Goal: Find specific page/section: Find specific page/section

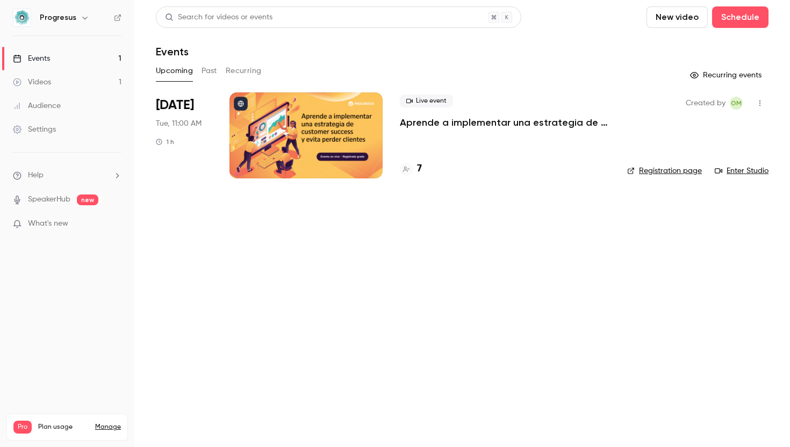
click at [681, 171] on link "Registration page" at bounding box center [664, 171] width 75 height 11
click at [633, 173] on icon at bounding box center [631, 171] width 8 height 8
click at [337, 142] on div at bounding box center [305, 135] width 153 height 86
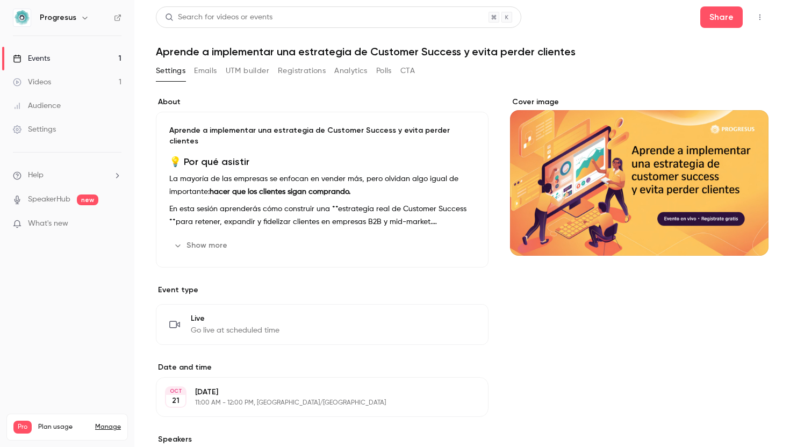
click at [248, 73] on button "UTM builder" at bounding box center [248, 70] width 44 height 17
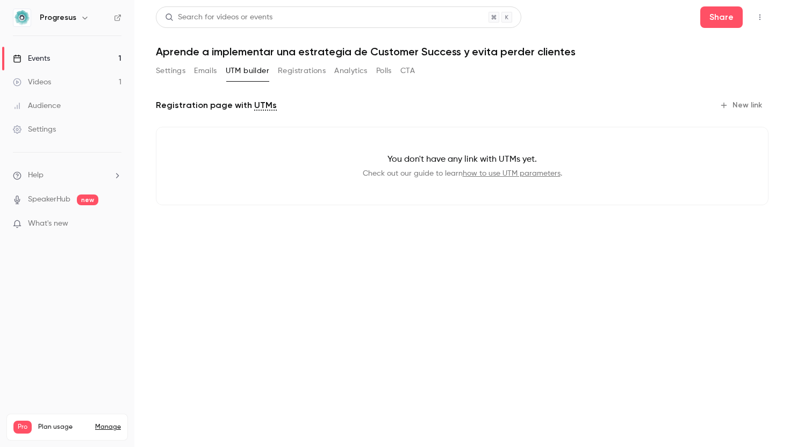
click at [301, 69] on button "Registrations" at bounding box center [302, 70] width 48 height 17
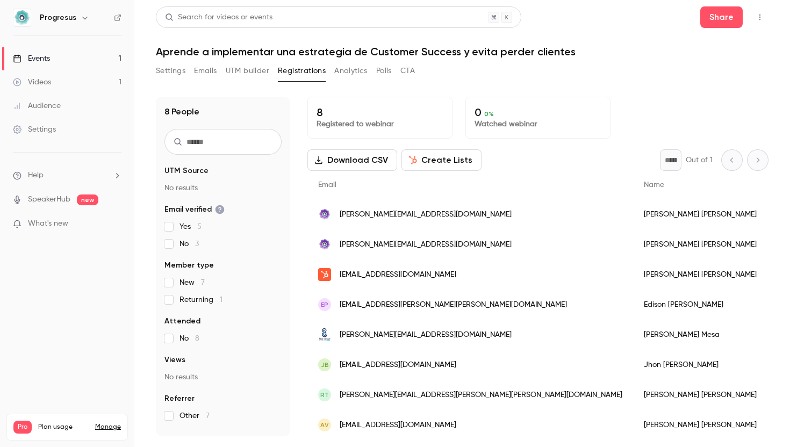
click at [379, 69] on button "Polls" at bounding box center [384, 70] width 16 height 17
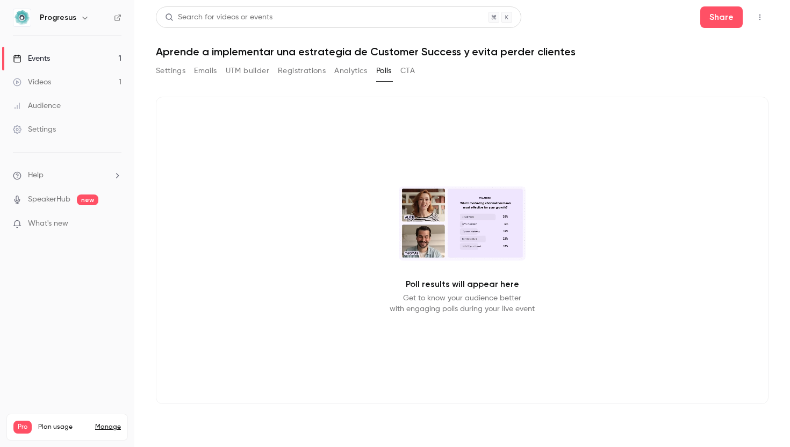
click at [410, 68] on button "CTA" at bounding box center [407, 70] width 15 height 17
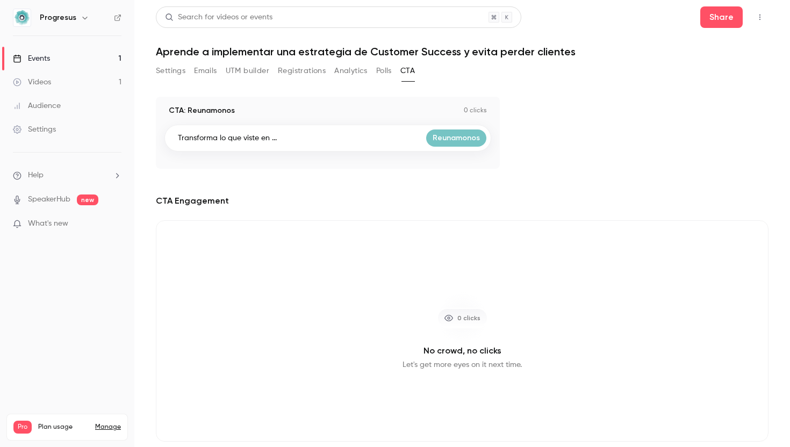
click at [176, 74] on button "Settings" at bounding box center [171, 70] width 30 height 17
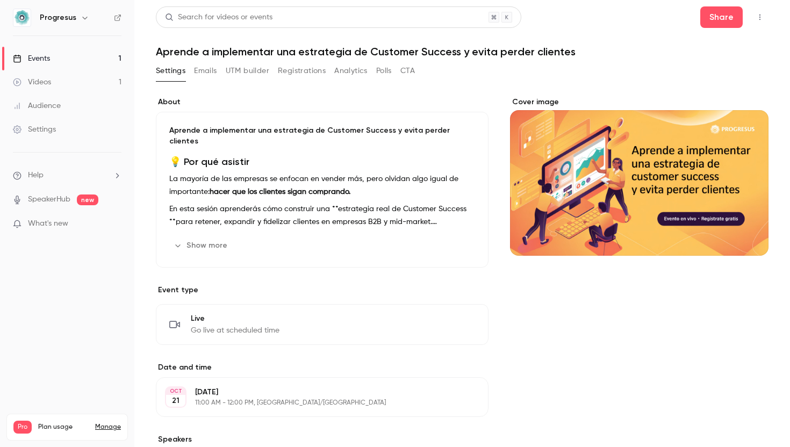
click at [74, 59] on link "Events 1" at bounding box center [67, 59] width 134 height 24
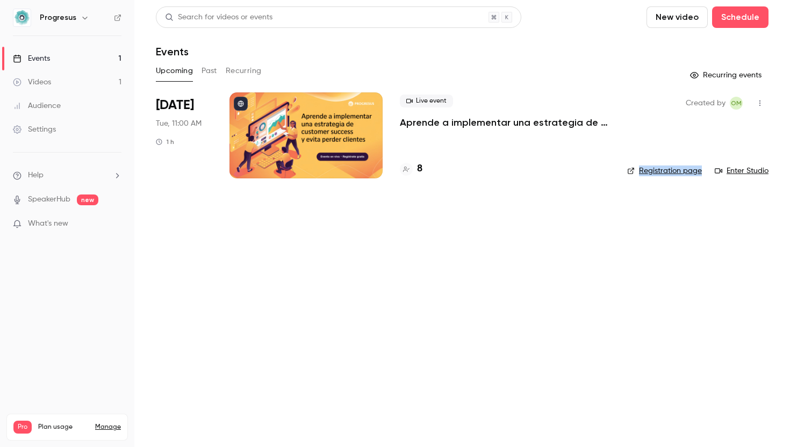
click at [590, 247] on main "Search for videos or events New video Schedule Events Upcoming Past Recurring R…" at bounding box center [462, 223] width 656 height 447
click at [677, 172] on link "Registration page" at bounding box center [664, 171] width 75 height 11
